Goal: Check status: Check status

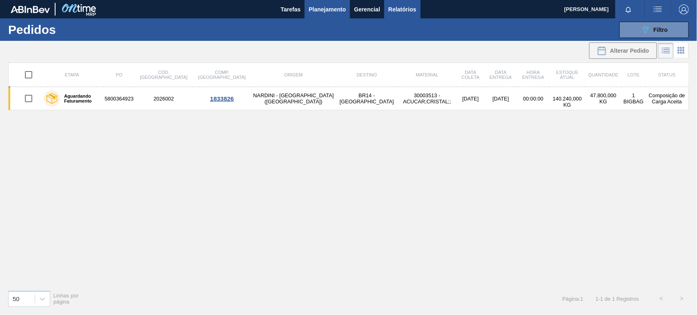
click at [406, 11] on span "Relatórios" at bounding box center [402, 9] width 28 height 10
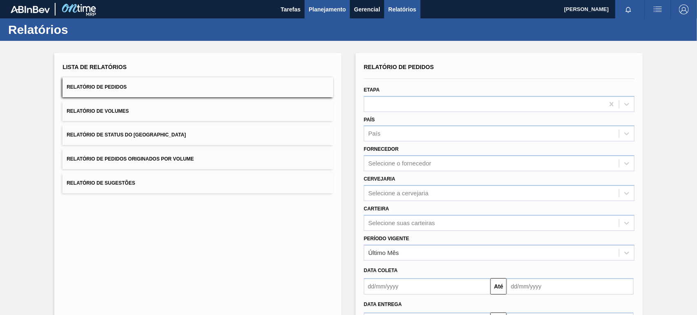
click at [315, 6] on span "Planejamento" at bounding box center [326, 9] width 37 height 10
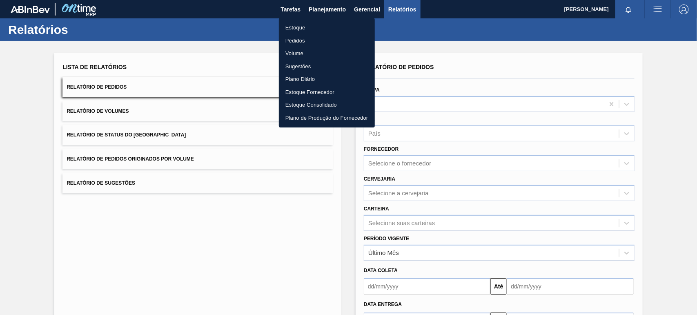
click at [293, 40] on li "Pedidos" at bounding box center [327, 40] width 96 height 13
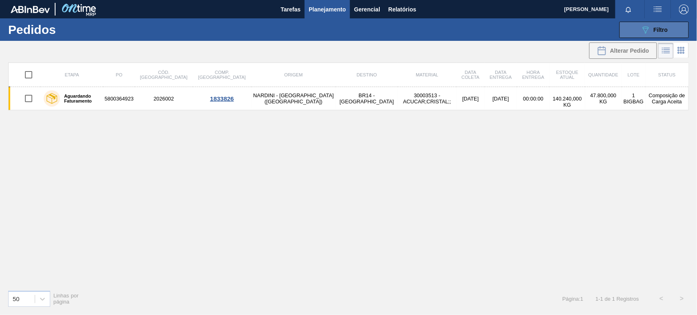
click at [655, 29] on span "Filtro" at bounding box center [660, 30] width 14 height 7
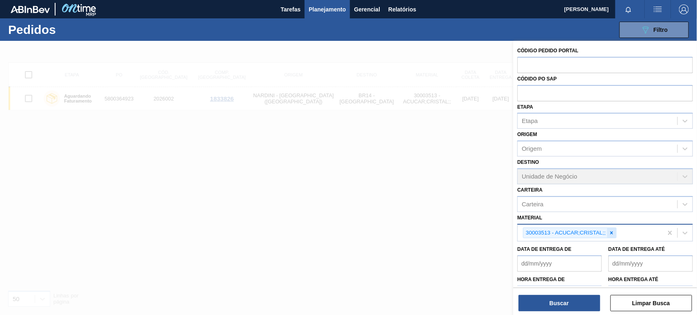
click at [610, 231] on icon at bounding box center [611, 233] width 6 height 6
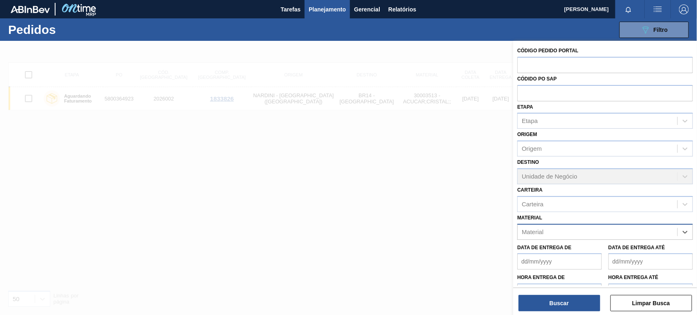
paste input "30002876"
type input "30002876"
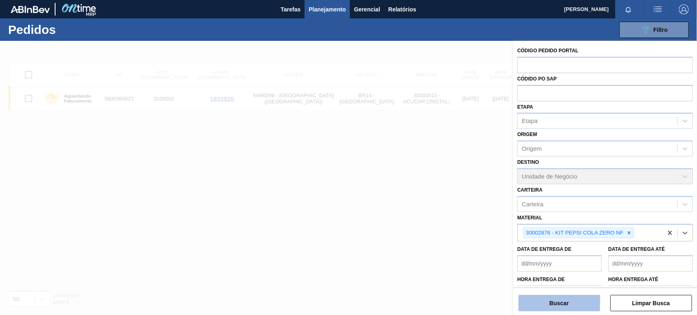
click at [568, 303] on button "Buscar" at bounding box center [559, 303] width 82 height 16
